Goal: Obtain resource: Download file/media

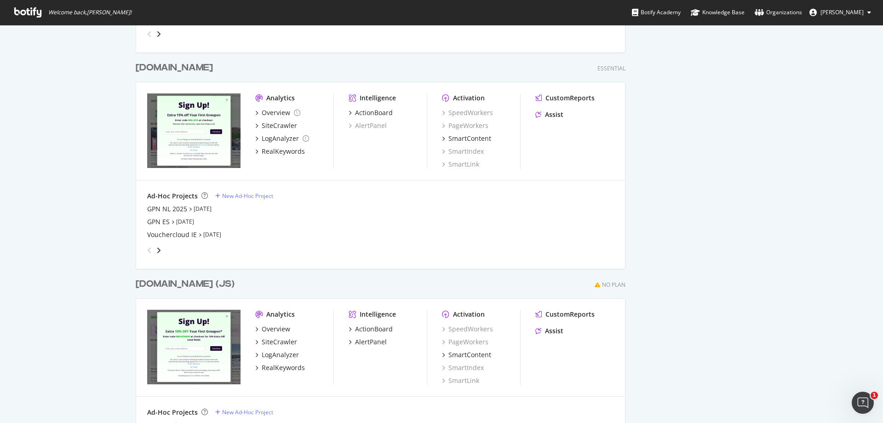
scroll to position [460, 0]
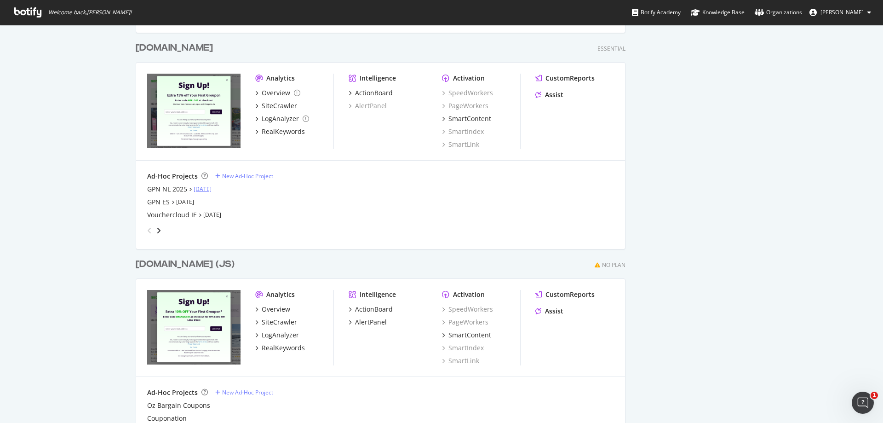
click at [210, 188] on link "[DATE]" at bounding box center [203, 189] width 18 height 8
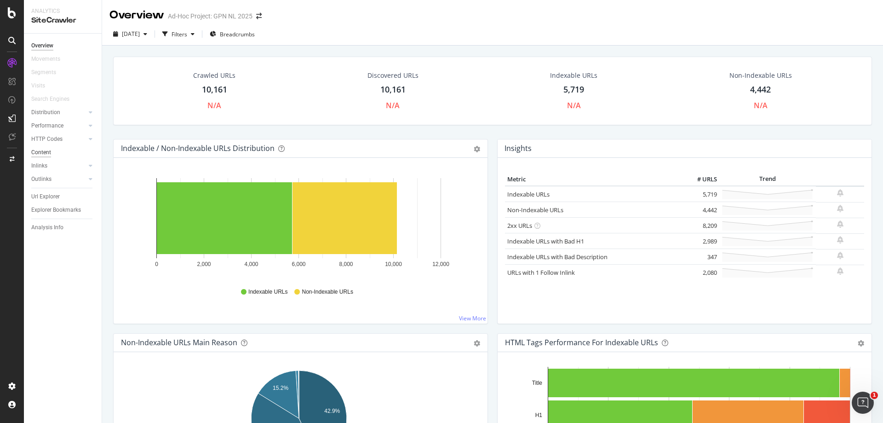
click at [36, 154] on div "Content" at bounding box center [41, 153] width 20 height 10
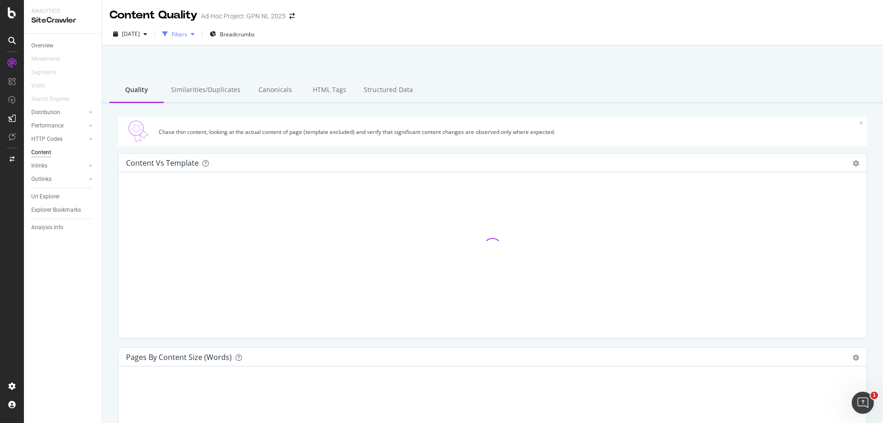
click at [187, 35] on div "Filters" at bounding box center [180, 34] width 16 height 8
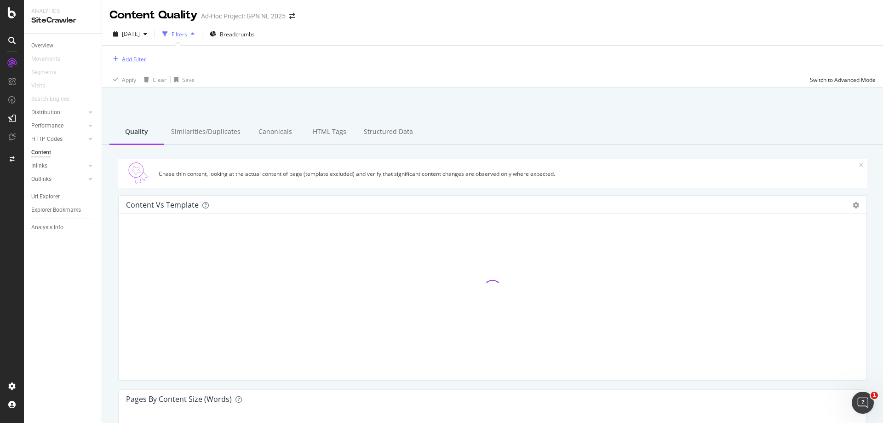
click at [131, 59] on div "Add Filter" at bounding box center [134, 59] width 24 height 8
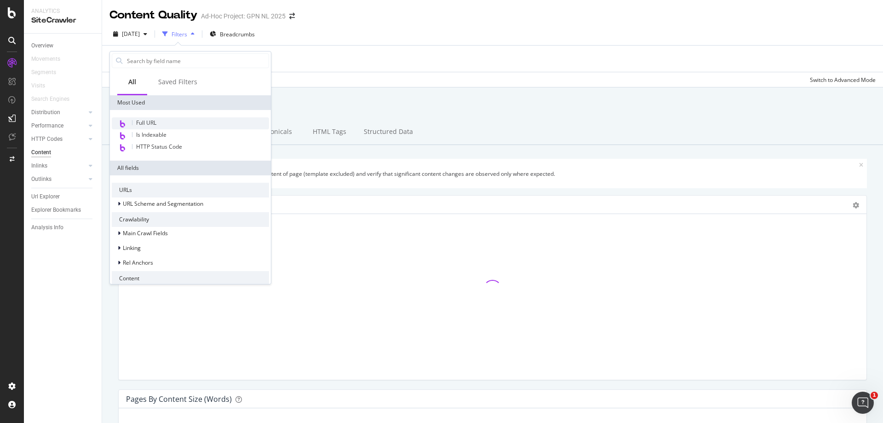
click at [147, 122] on span "Full URL" at bounding box center [146, 123] width 20 height 8
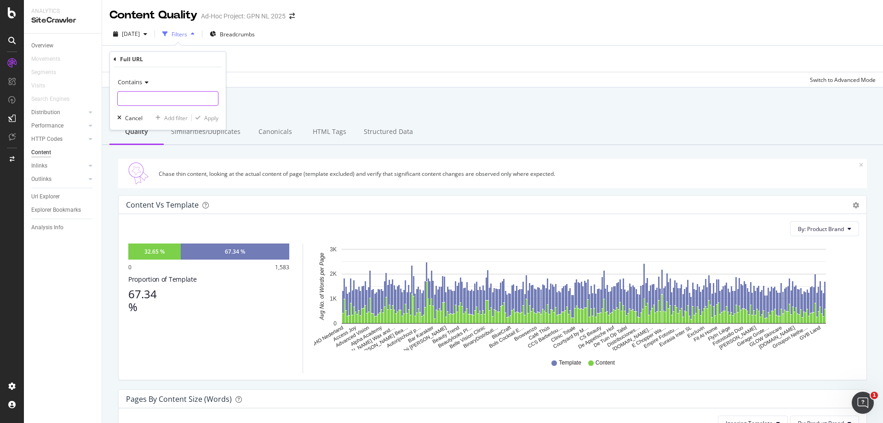
click at [151, 98] on input "text" at bounding box center [168, 98] width 100 height 15
paste input "[URL][DOMAIN_NAME]"
type input "[URL][DOMAIN_NAME]"
click at [213, 116] on div "Apply" at bounding box center [211, 118] width 14 height 8
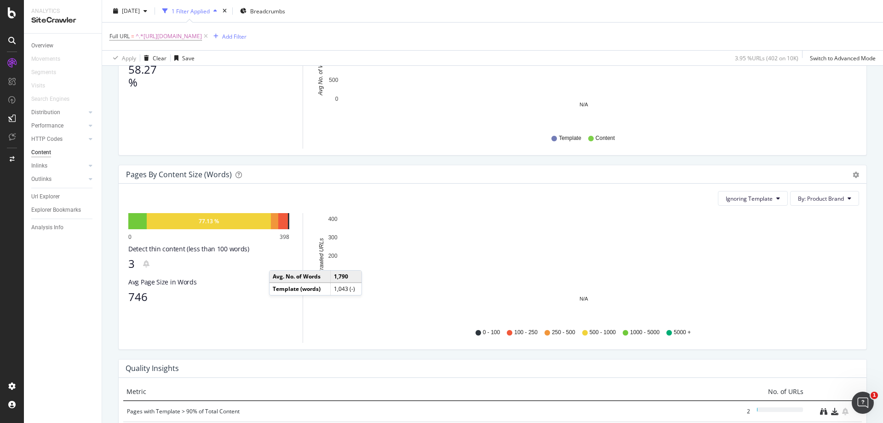
scroll to position [230, 0]
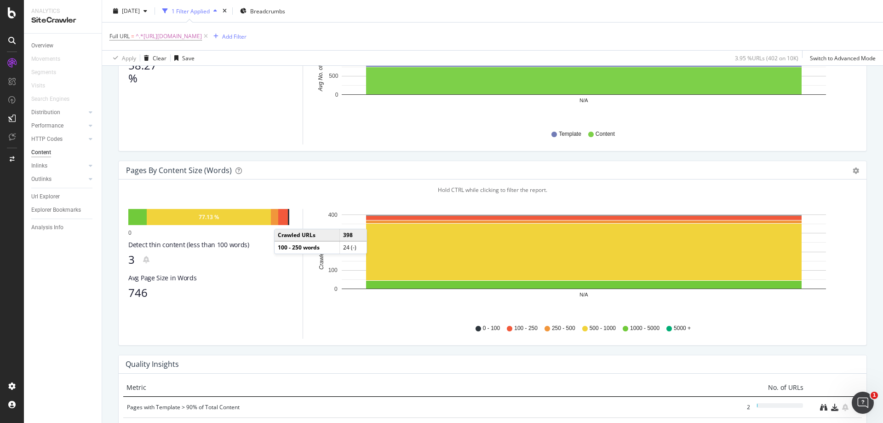
click at [283, 219] on div at bounding box center [283, 217] width 10 height 16
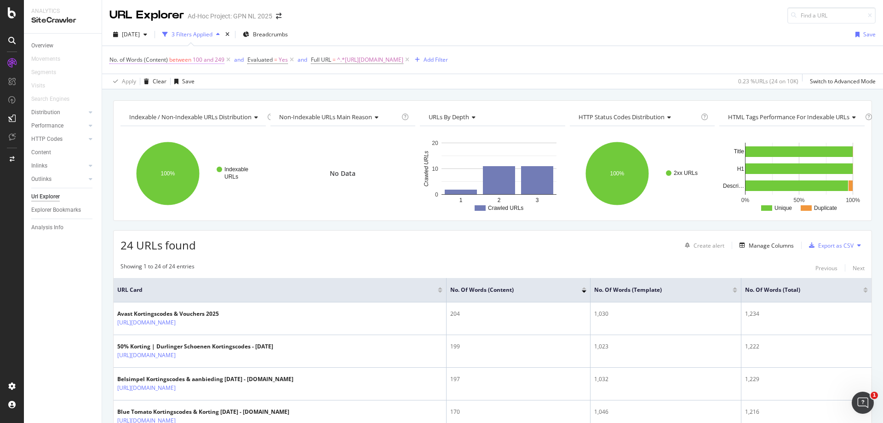
click at [212, 61] on span "100 and 249" at bounding box center [209, 59] width 32 height 13
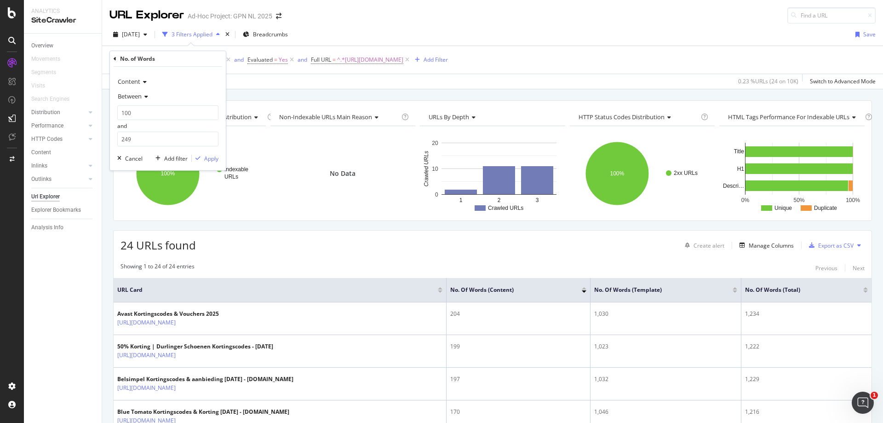
click at [127, 92] on div "Between" at bounding box center [167, 96] width 101 height 15
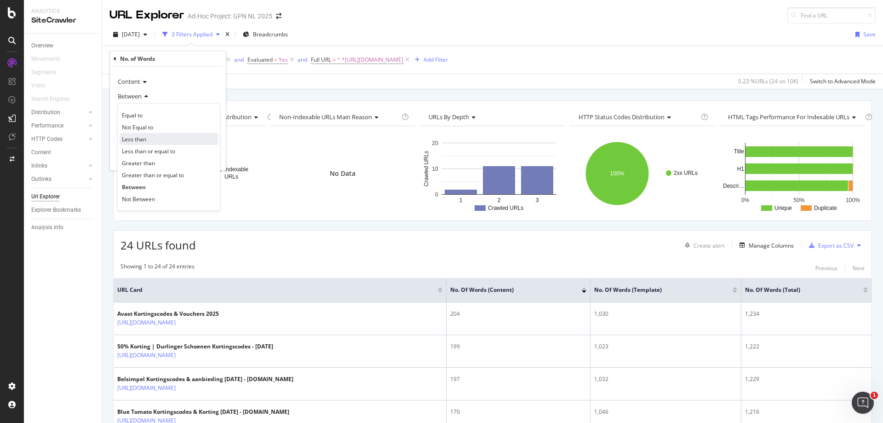
click at [148, 136] on div "Less than" at bounding box center [169, 139] width 98 height 12
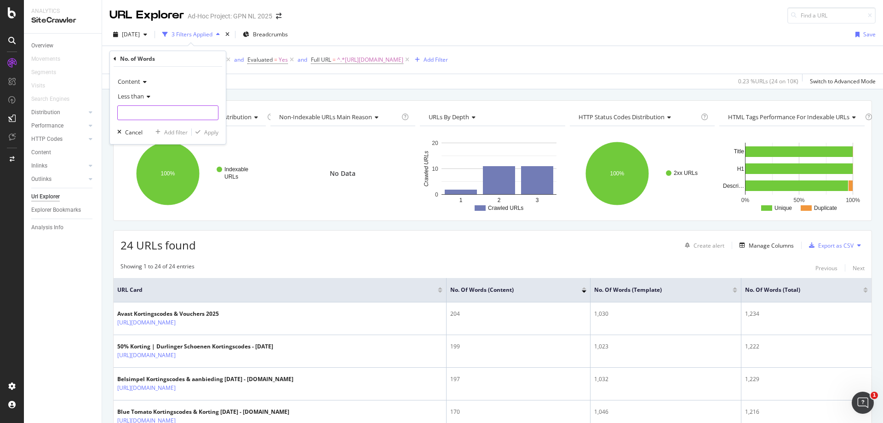
click at [154, 119] on input "number" at bounding box center [167, 112] width 101 height 15
type input "300"
click at [210, 135] on div "Apply" at bounding box center [211, 132] width 14 height 8
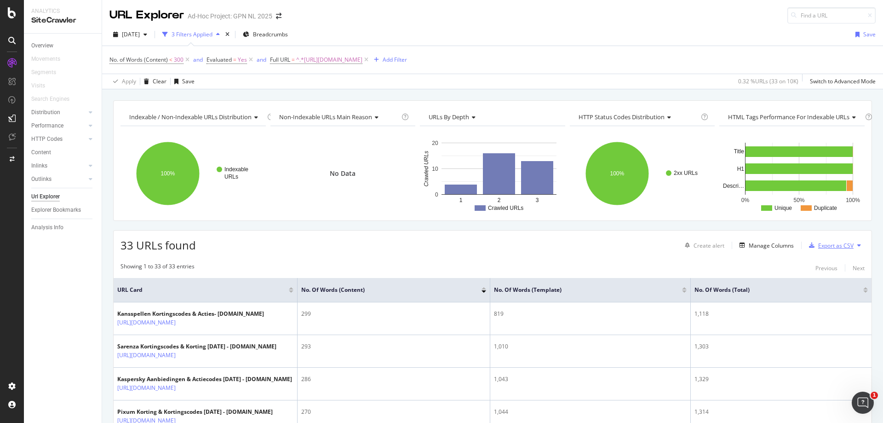
click at [820, 246] on div "Export as CSV" at bounding box center [835, 245] width 35 height 8
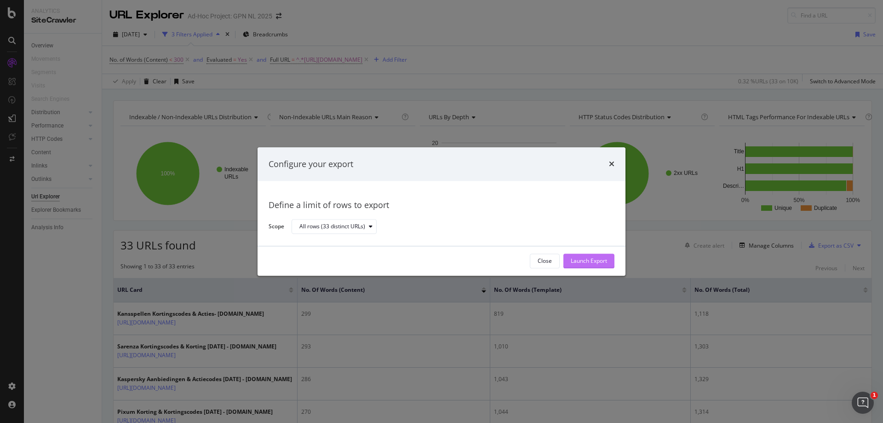
click at [590, 260] on div "Launch Export" at bounding box center [589, 261] width 36 height 8
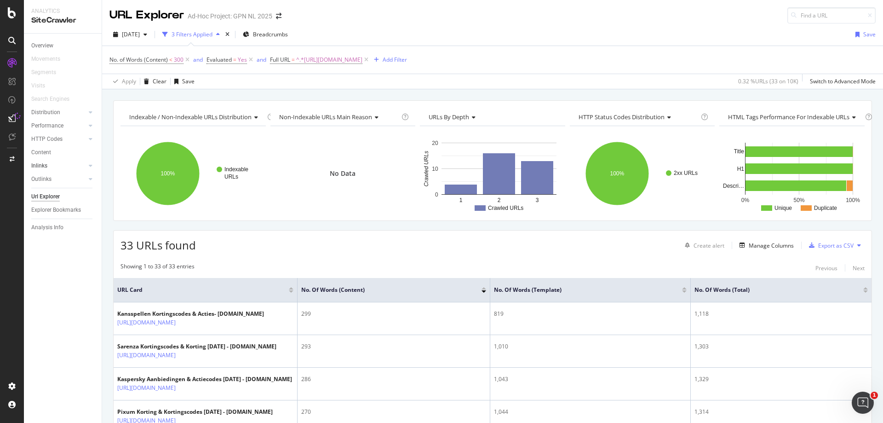
click at [56, 168] on link "Inlinks" at bounding box center [58, 166] width 55 height 10
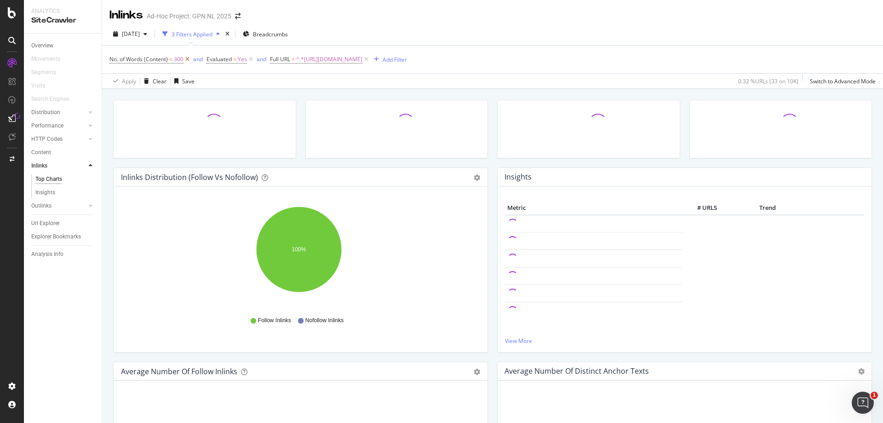
click at [184, 58] on icon at bounding box center [187, 59] width 8 height 9
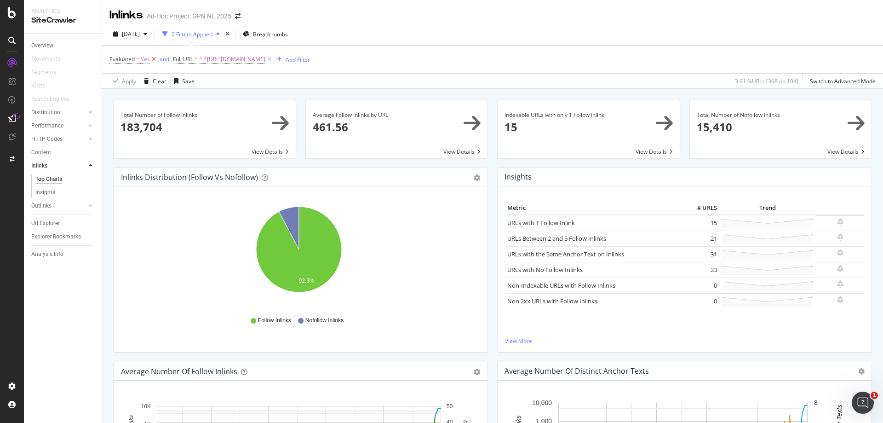
click at [155, 58] on icon at bounding box center [154, 59] width 8 height 9
click at [568, 130] on span at bounding box center [589, 128] width 182 height 57
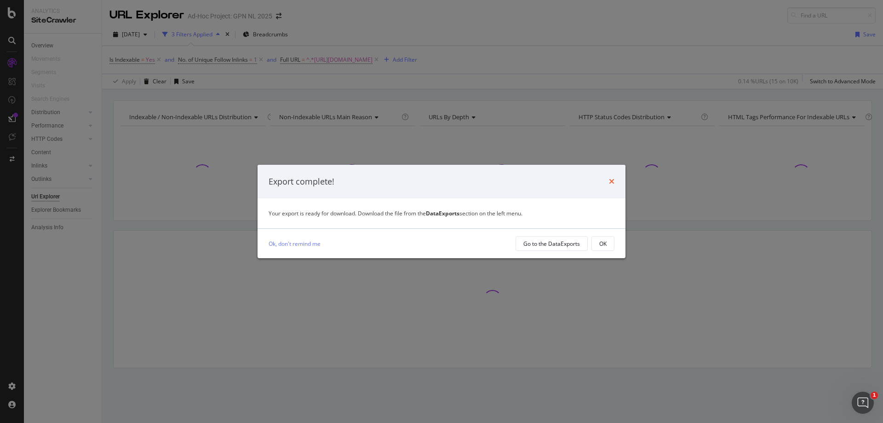
click at [609, 179] on icon "times" at bounding box center [612, 180] width 6 height 7
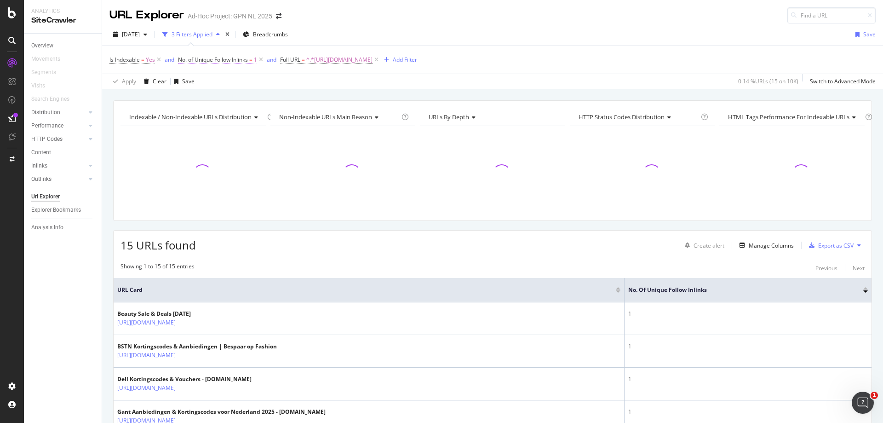
click at [223, 61] on span "No. of Unique Follow Inlinks" at bounding box center [213, 60] width 70 height 8
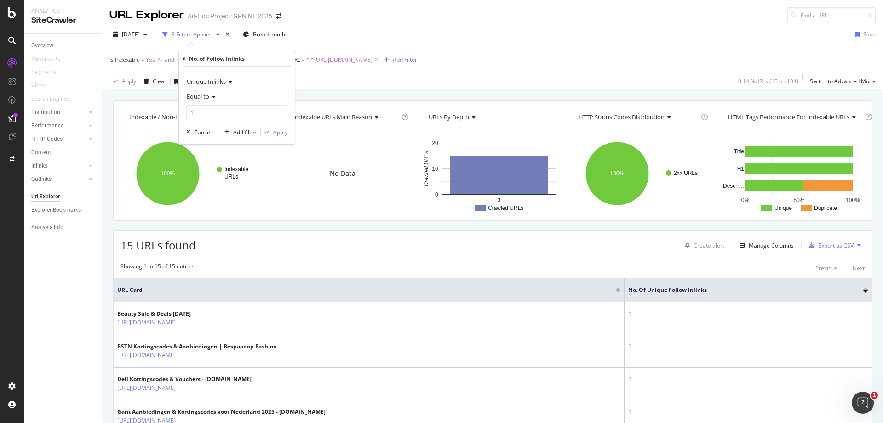
click at [209, 94] on span "Equal to" at bounding box center [198, 96] width 23 height 8
click at [215, 143] on span "Less than" at bounding box center [203, 139] width 24 height 8
click at [212, 114] on input "1" at bounding box center [236, 112] width 101 height 15
type input "5"
click at [283, 133] on div "Apply" at bounding box center [280, 132] width 14 height 8
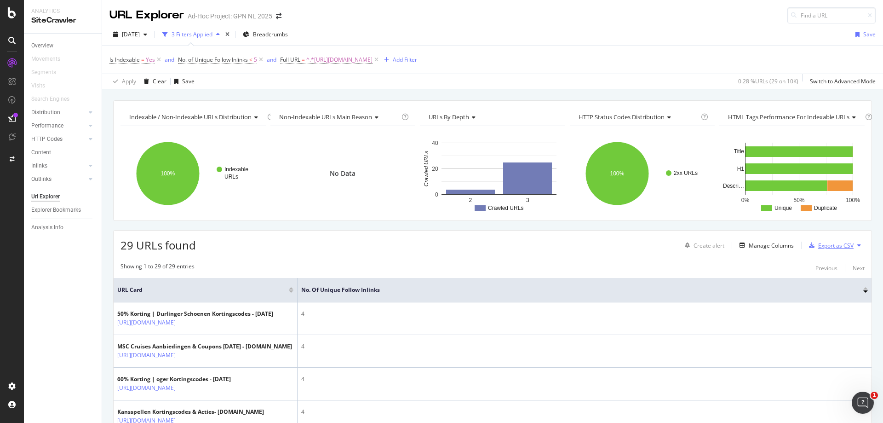
click at [838, 247] on div "Export as CSV" at bounding box center [835, 245] width 35 height 8
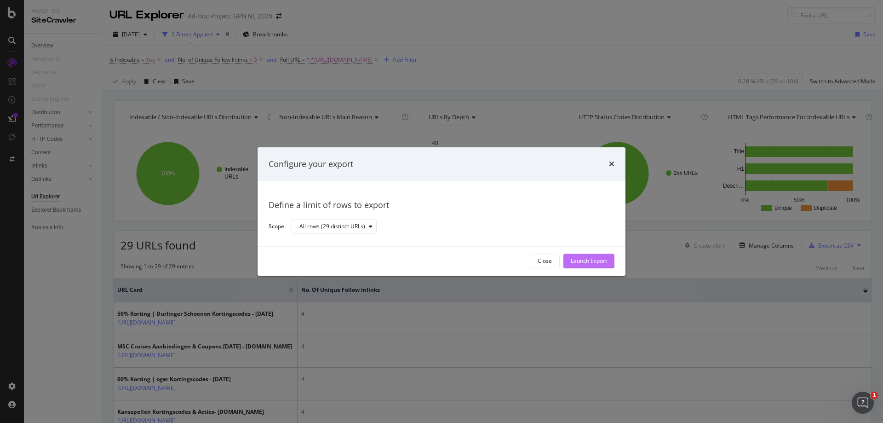
click at [606, 255] on div "Launch Export" at bounding box center [589, 261] width 36 height 14
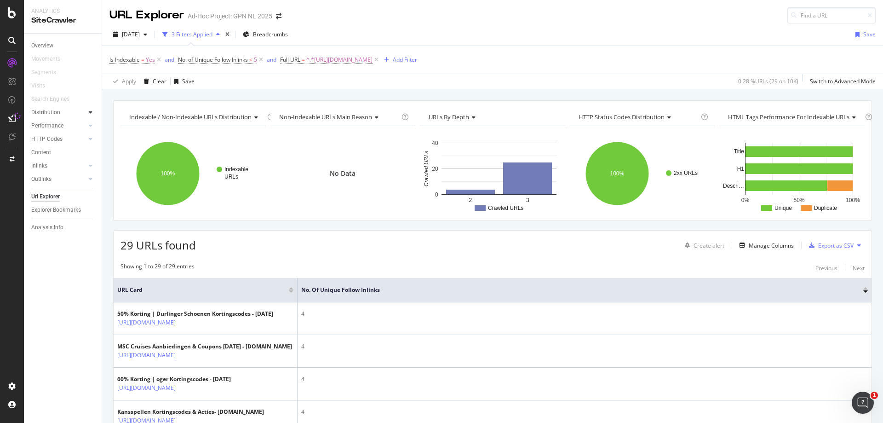
click at [90, 114] on icon at bounding box center [91, 112] width 4 height 6
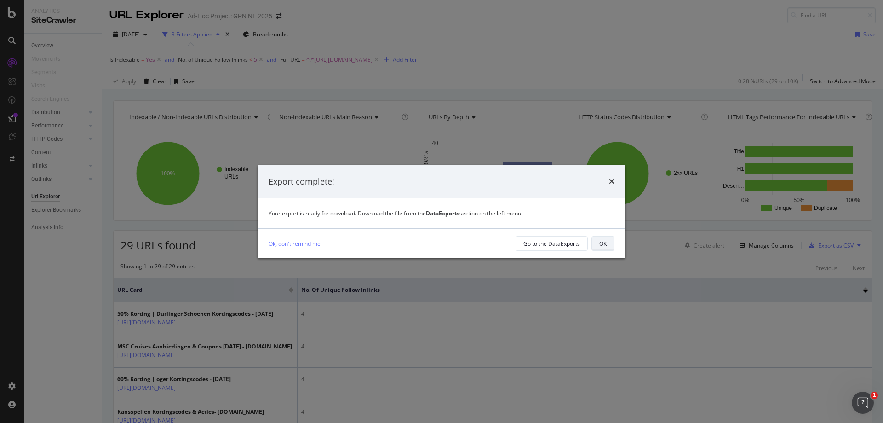
click at [607, 246] on button "OK" at bounding box center [602, 243] width 23 height 15
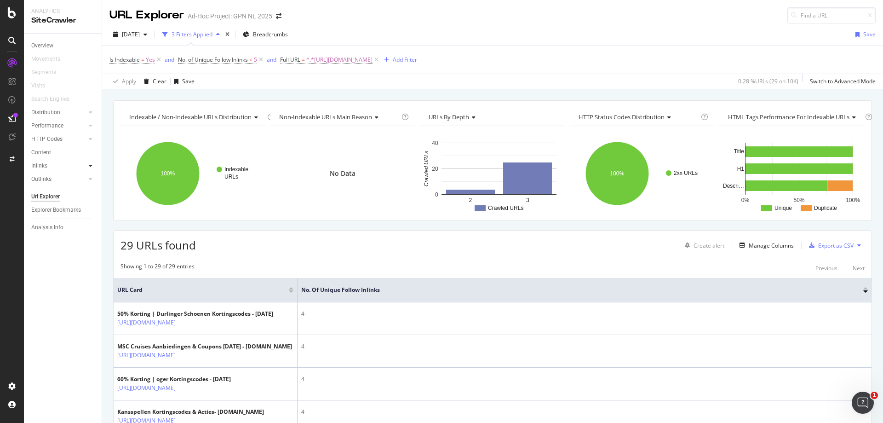
click at [87, 167] on div at bounding box center [90, 165] width 9 height 9
click at [85, 111] on div at bounding box center [81, 112] width 9 height 9
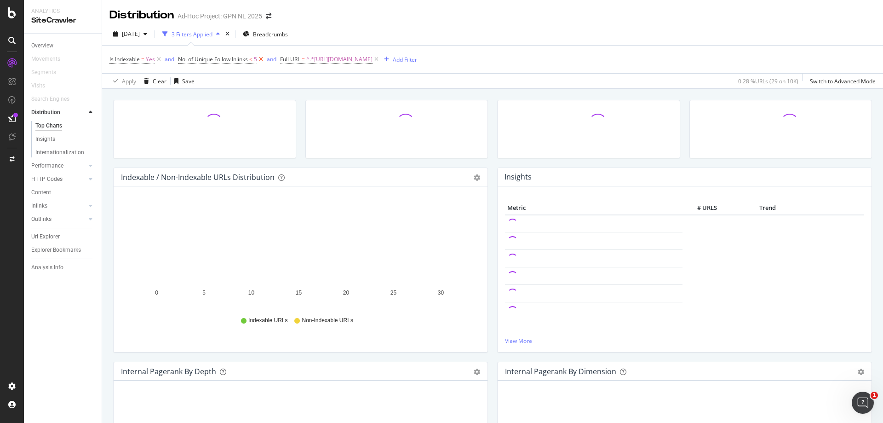
click at [262, 58] on icon at bounding box center [261, 59] width 8 height 9
click at [157, 59] on icon at bounding box center [159, 59] width 8 height 9
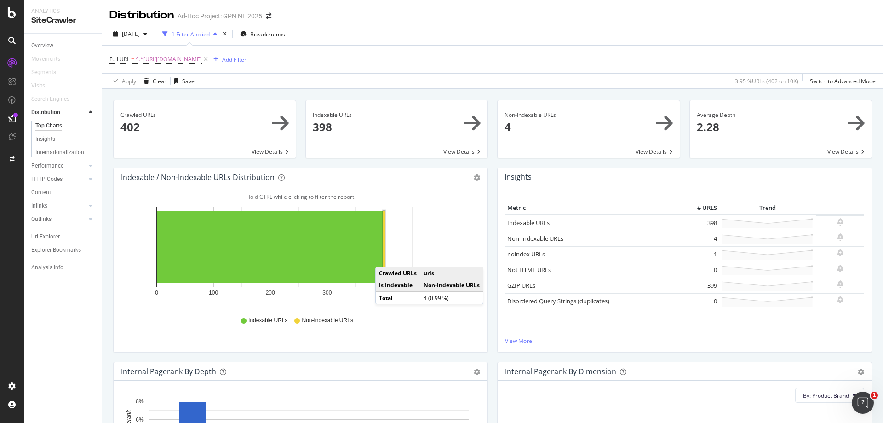
click at [384, 258] on rect "A chart." at bounding box center [384, 247] width 2 height 72
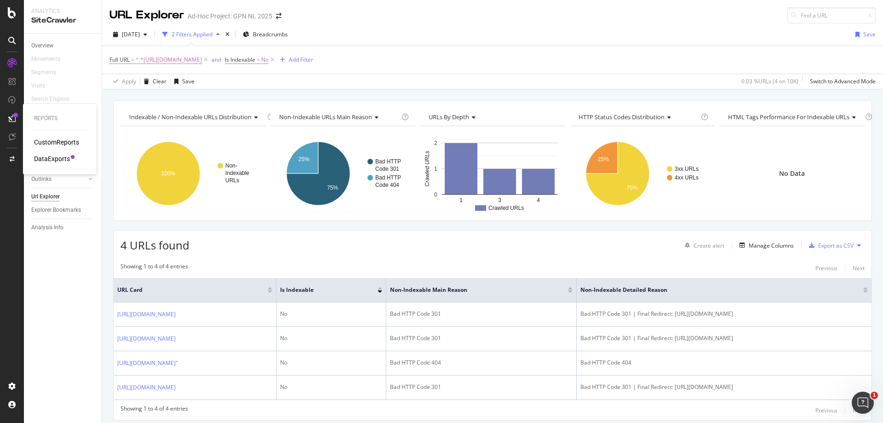
click at [56, 157] on div "DataExports" at bounding box center [52, 158] width 36 height 9
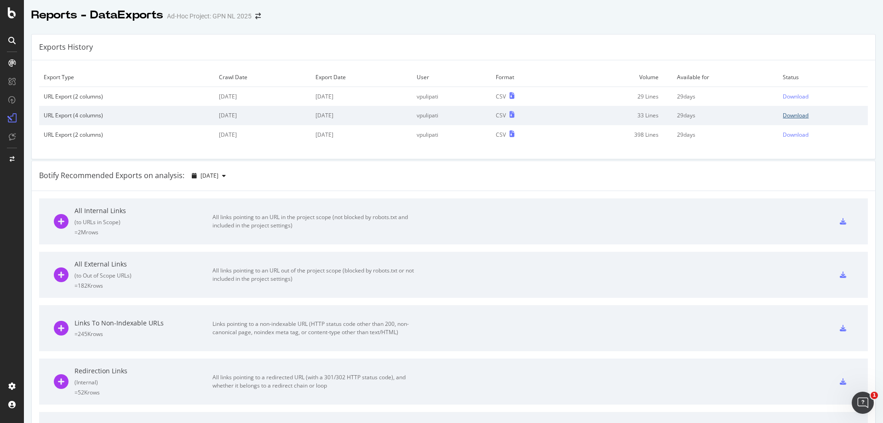
click at [792, 113] on div "Download" at bounding box center [796, 115] width 26 height 8
click at [790, 95] on div "Download" at bounding box center [796, 96] width 26 height 8
click at [10, 12] on icon at bounding box center [12, 12] width 8 height 11
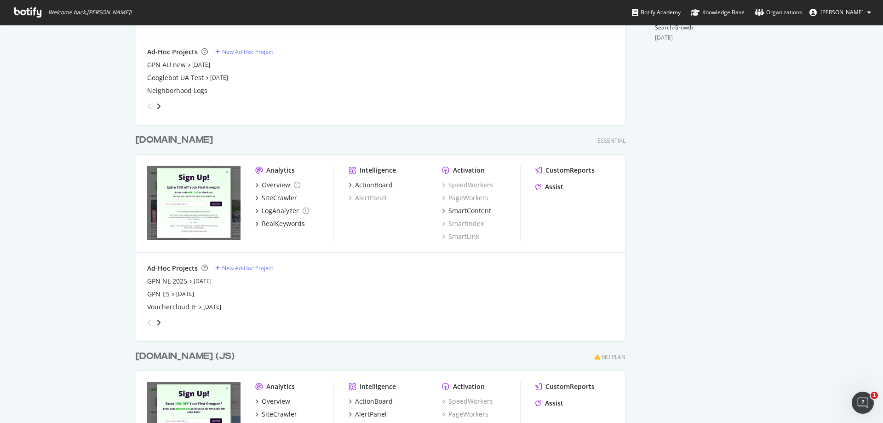
scroll to position [460, 0]
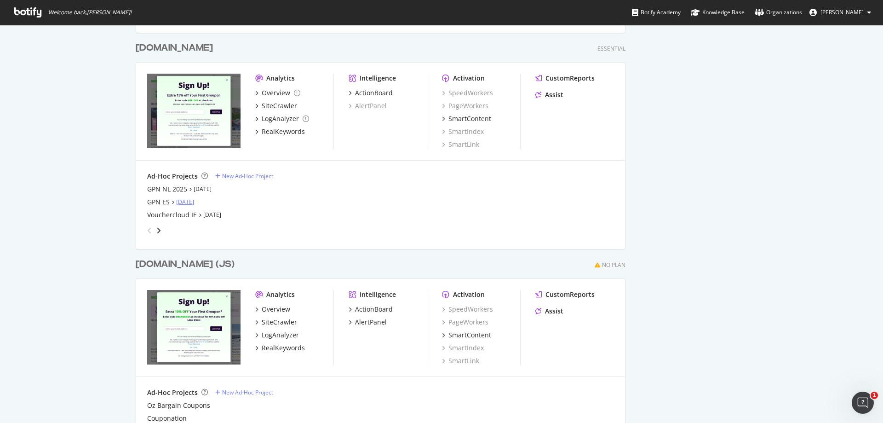
click at [185, 201] on link "[DATE]" at bounding box center [185, 202] width 18 height 8
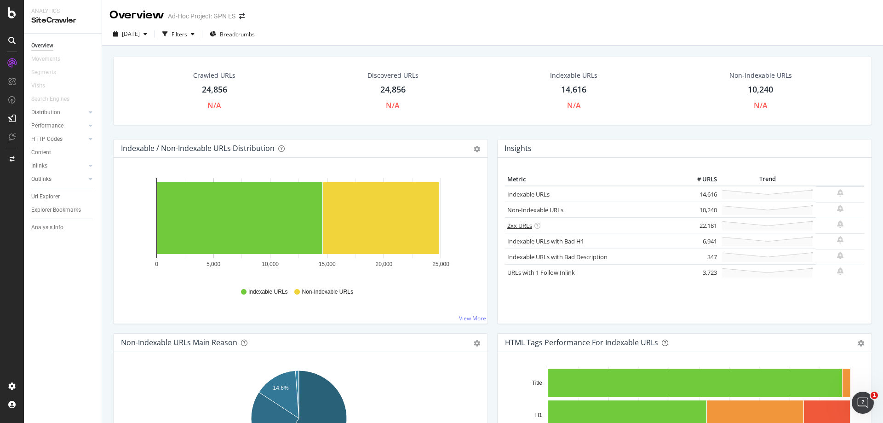
click at [520, 227] on link "2xx URLs" at bounding box center [519, 225] width 25 height 8
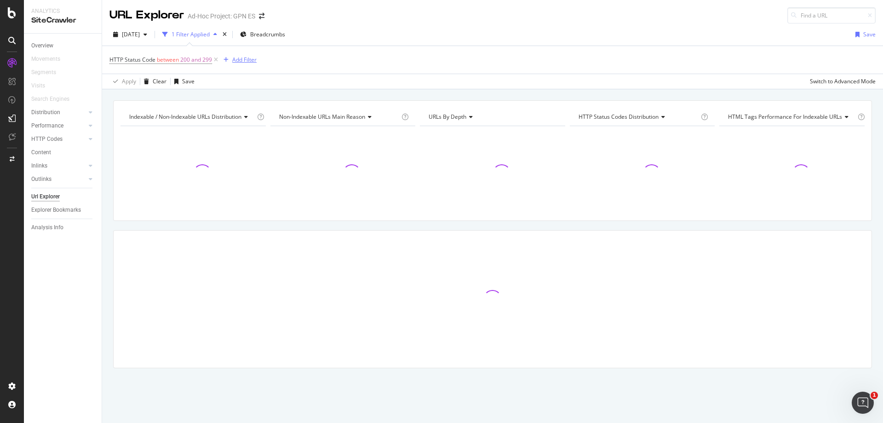
click at [240, 62] on div "Add Filter" at bounding box center [244, 60] width 24 height 8
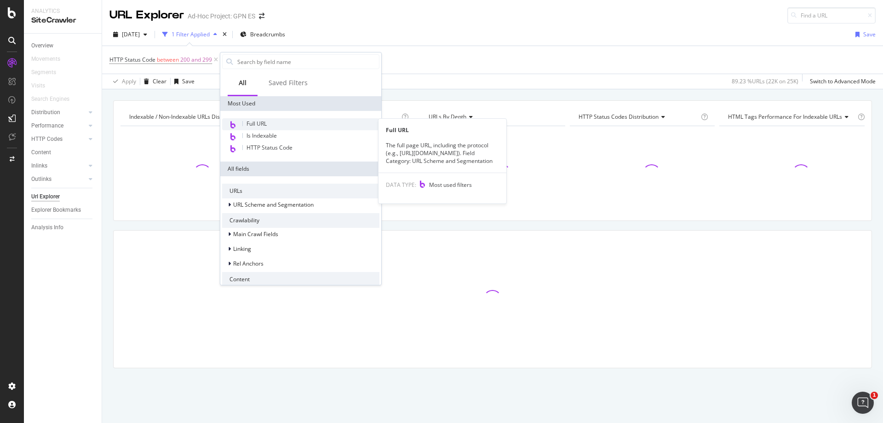
click at [266, 122] on span "Full URL" at bounding box center [256, 124] width 20 height 8
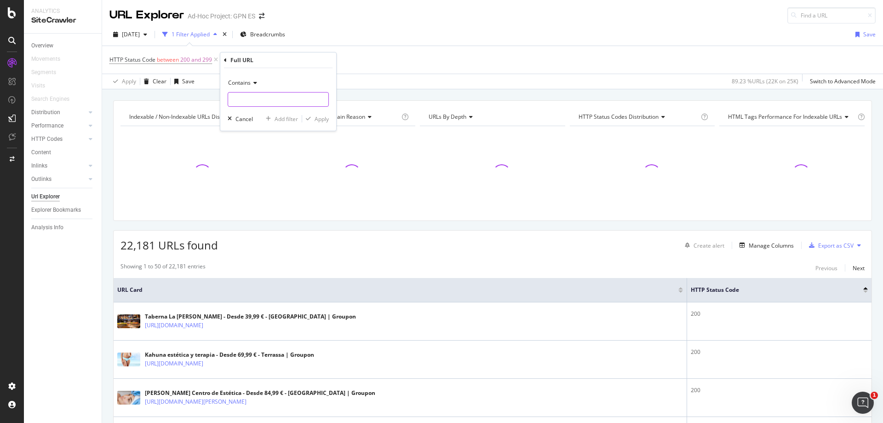
click at [266, 104] on input "text" at bounding box center [278, 99] width 100 height 15
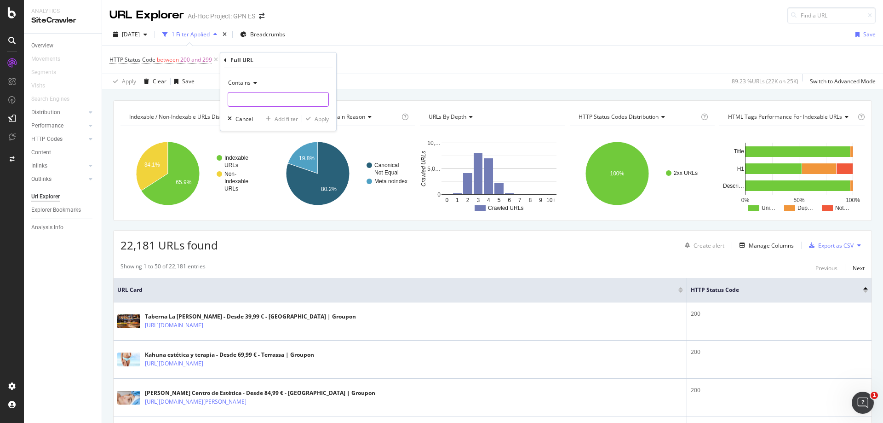
paste input "https://www.groupon.es/cupones-descuento"
type input "https://www.groupon.es/cupones-descuento"
click at [317, 115] on div "Apply" at bounding box center [322, 119] width 14 height 8
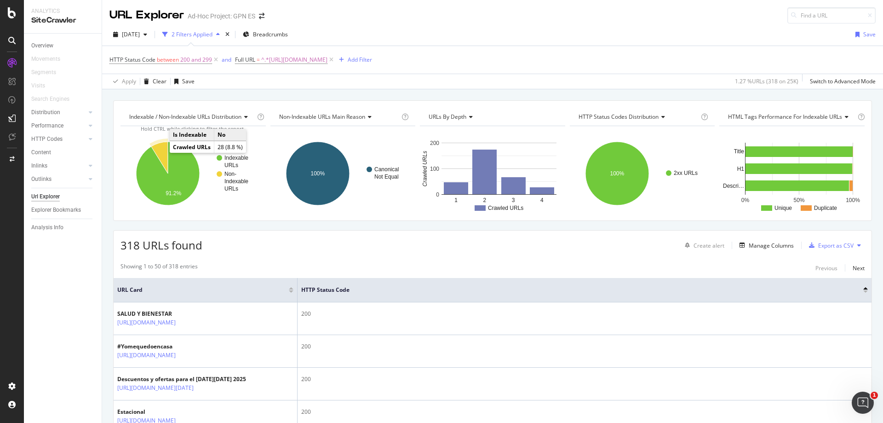
click at [160, 152] on icon "A chart." at bounding box center [159, 158] width 17 height 32
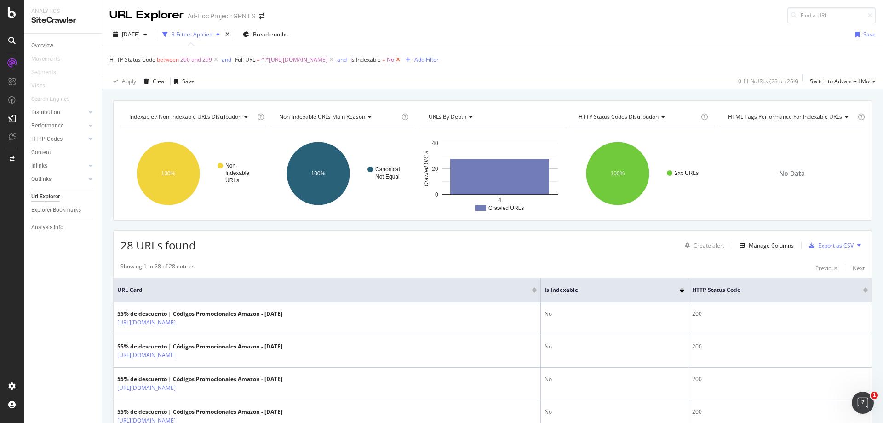
click at [402, 61] on icon at bounding box center [398, 59] width 8 height 9
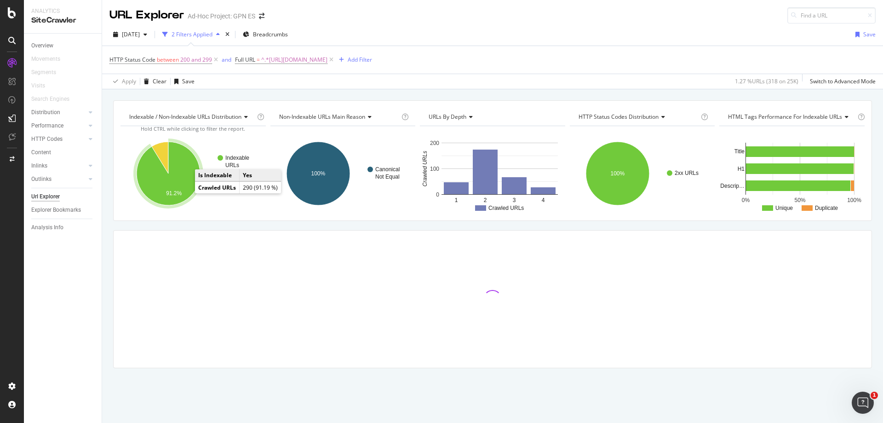
drag, startPoint x: 183, startPoint y: 187, endPoint x: 185, endPoint y: 183, distance: 5.0
click at [185, 183] on icon "A chart." at bounding box center [168, 173] width 63 height 63
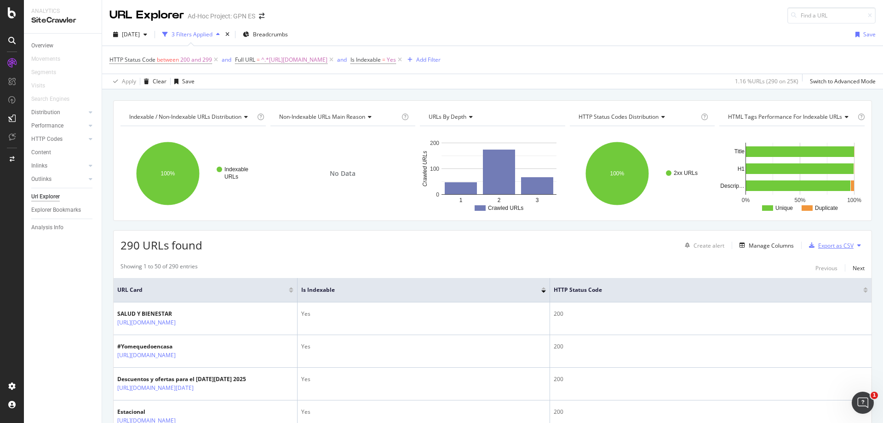
click at [820, 244] on div "Export as CSV" at bounding box center [835, 245] width 35 height 8
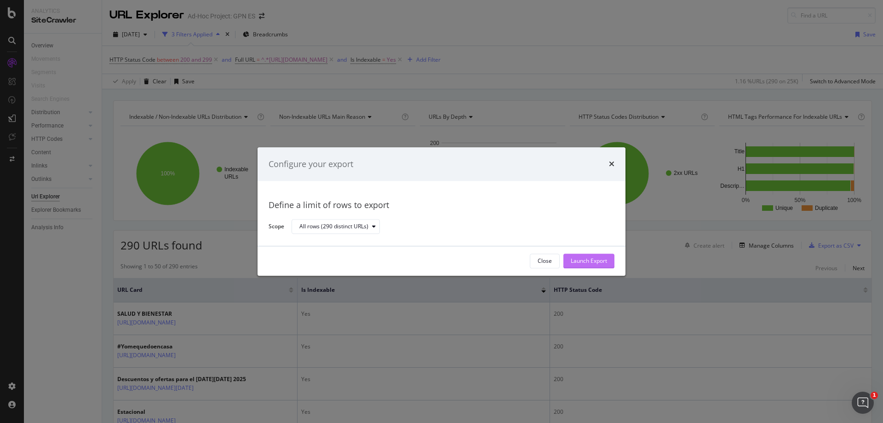
click at [595, 257] on div "Launch Export" at bounding box center [589, 261] width 36 height 8
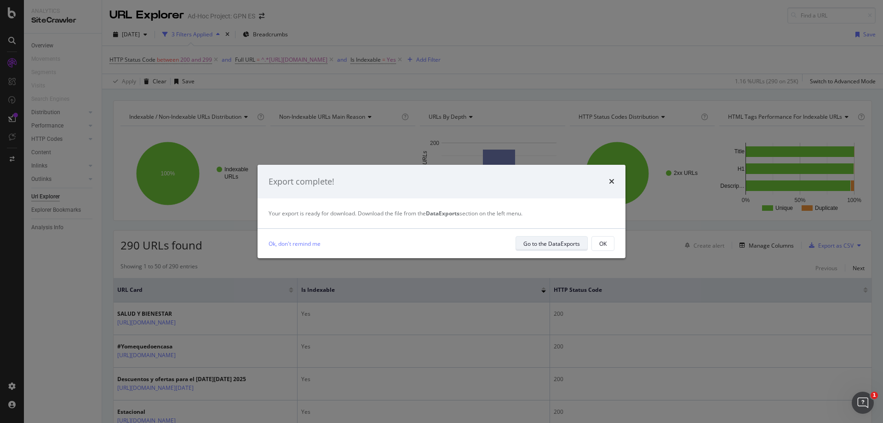
click at [580, 242] on button "Go to the DataExports" at bounding box center [551, 243] width 72 height 15
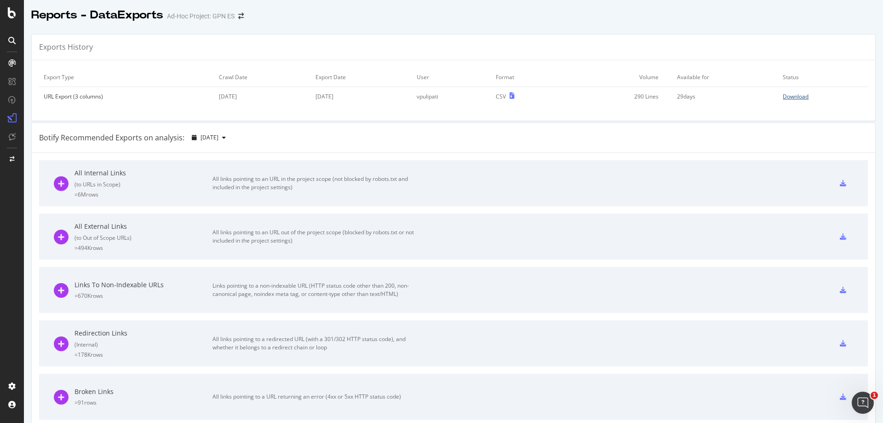
click at [785, 95] on div "Download" at bounding box center [796, 96] width 26 height 8
